Goal: Find specific page/section: Find specific page/section

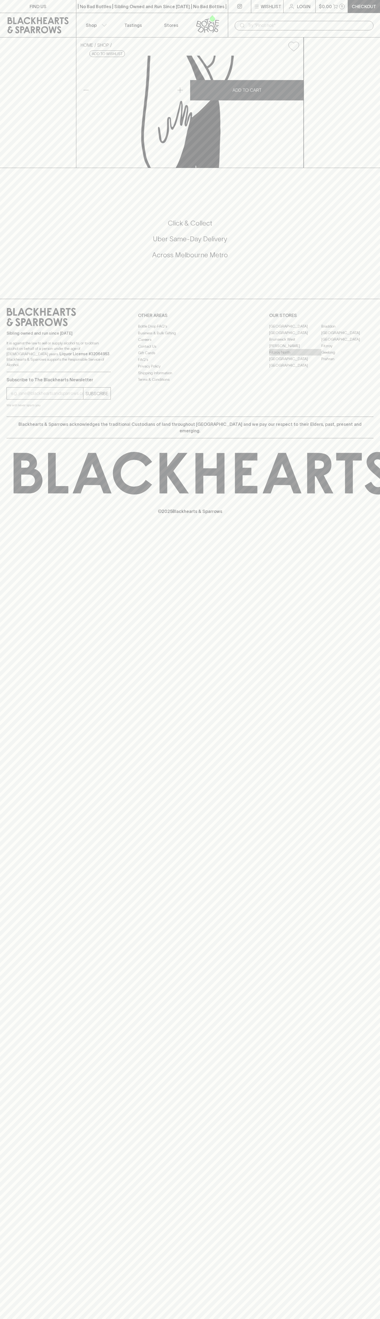
click at [295, 355] on link "Fitzroy North" at bounding box center [295, 352] width 52 height 7
